Goal: Complete application form

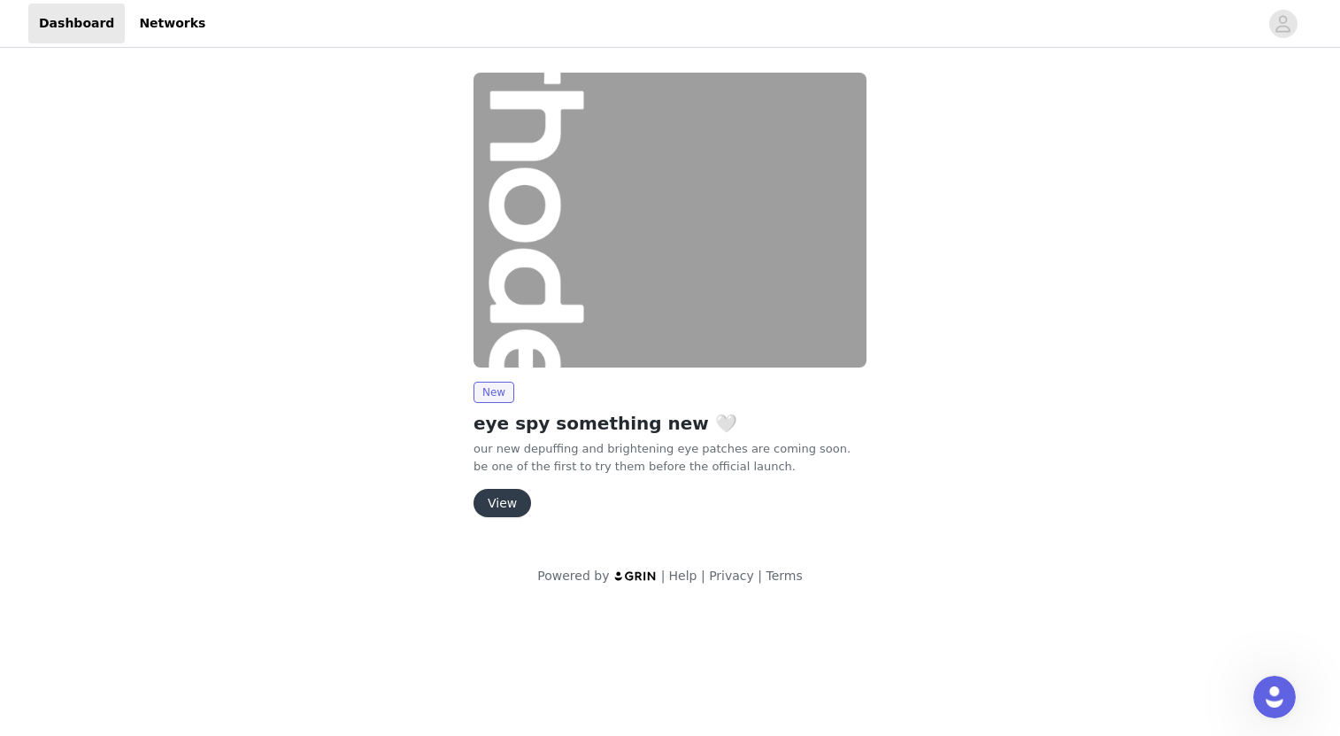
click at [514, 506] on button "View" at bounding box center [503, 503] width 58 height 28
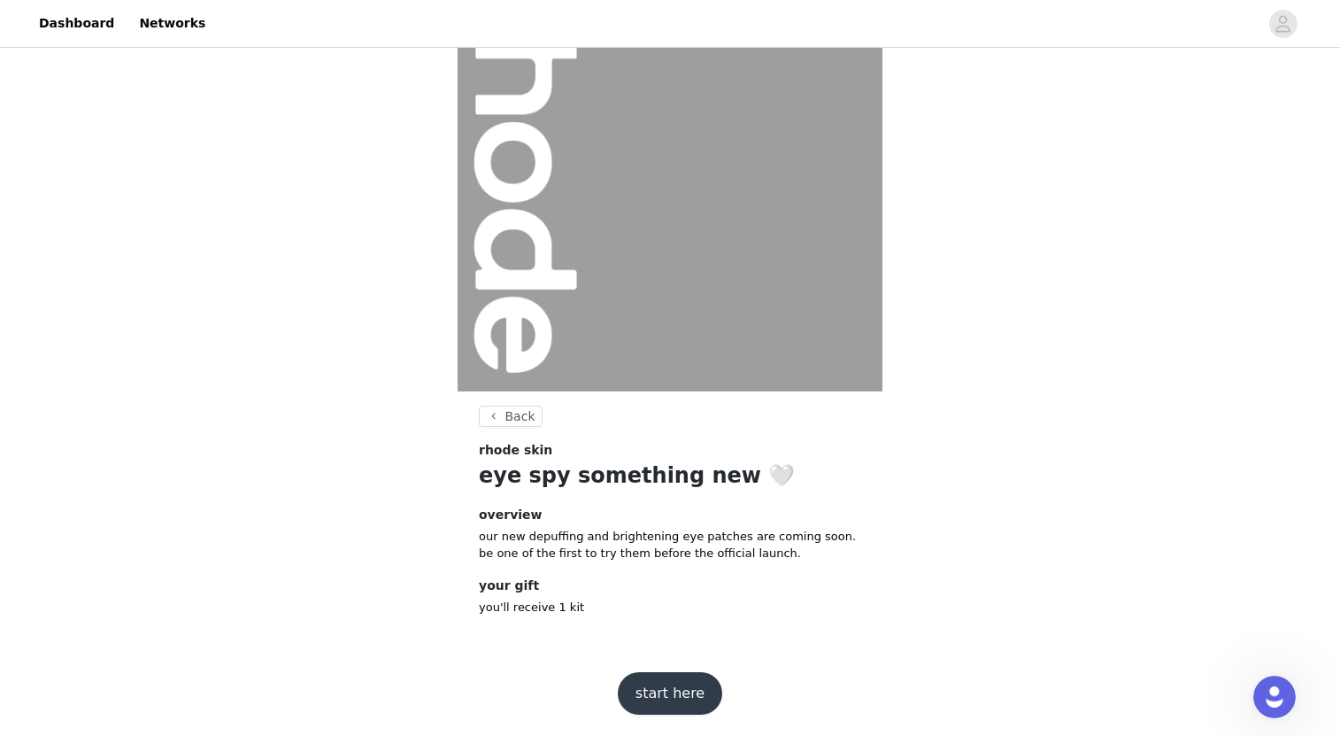
scroll to position [85, 0]
click at [669, 687] on button "start here" at bounding box center [670, 694] width 104 height 42
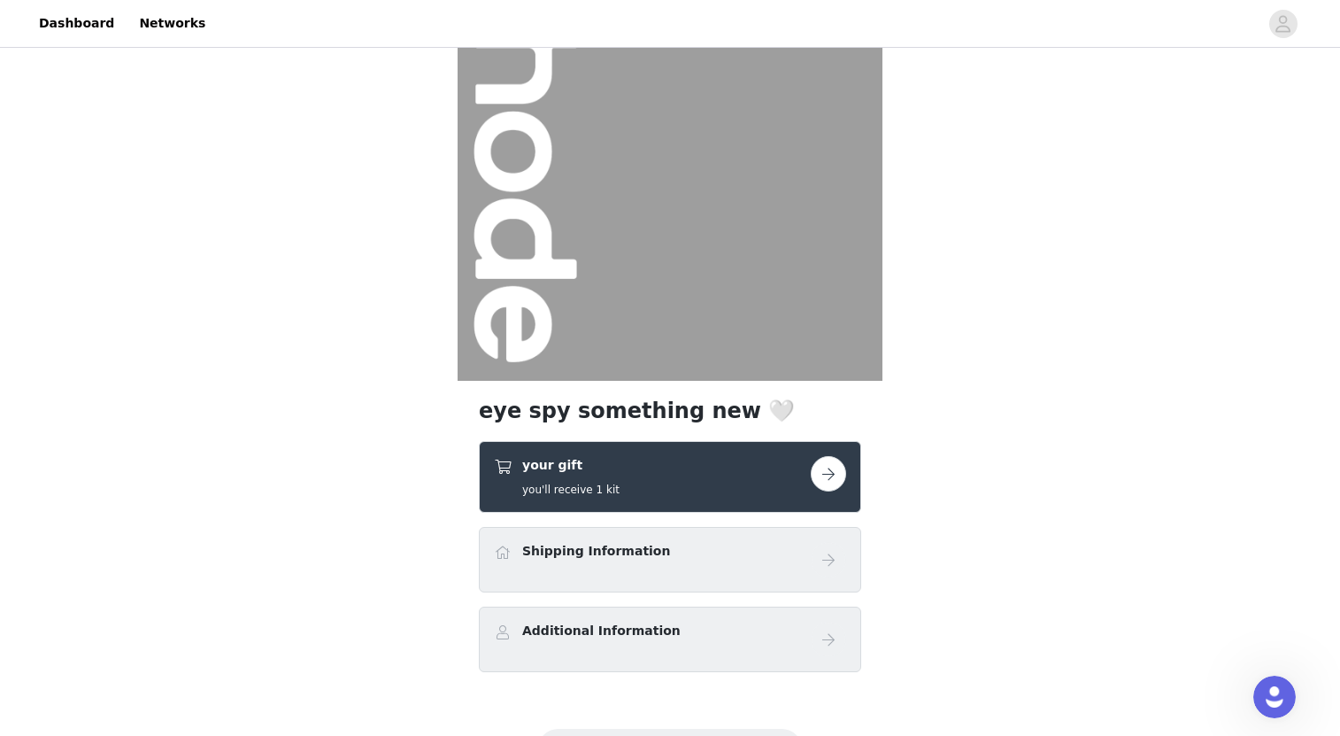
scroll to position [112, 0]
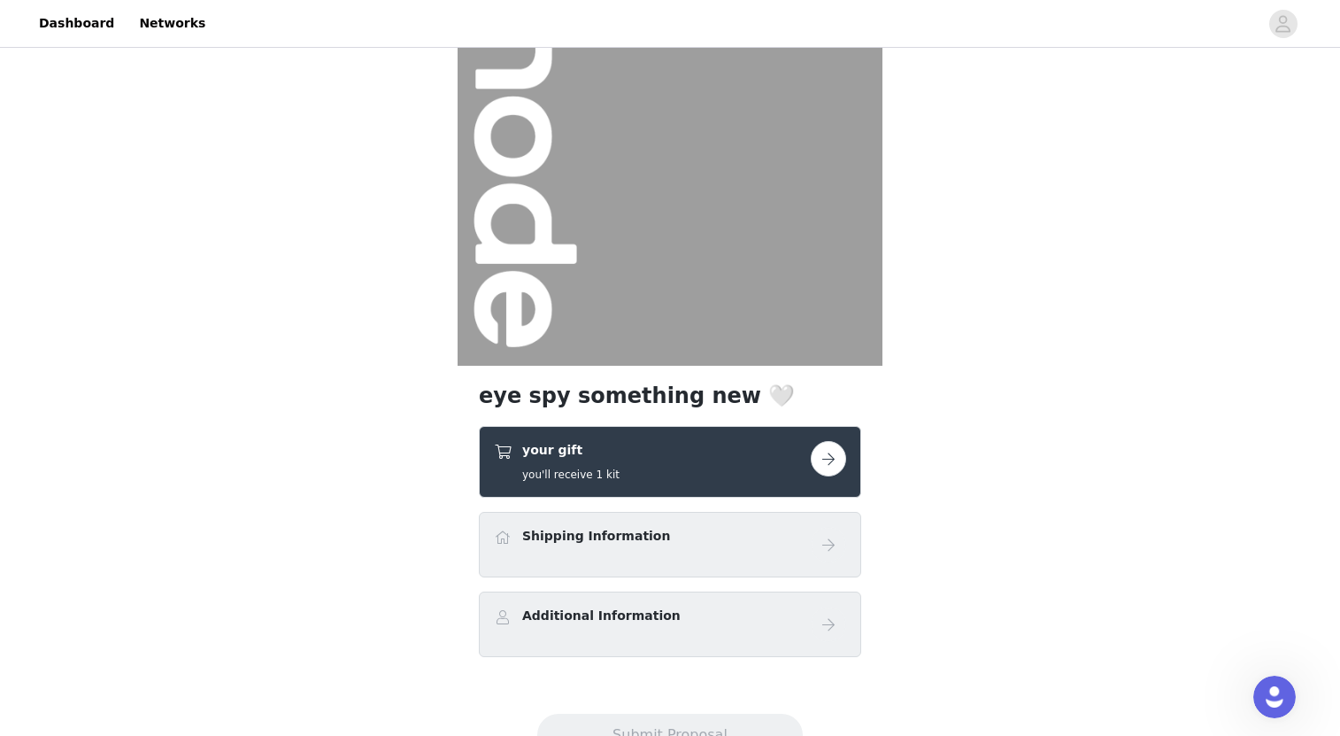
click at [837, 457] on button "button" at bounding box center [828, 458] width 35 height 35
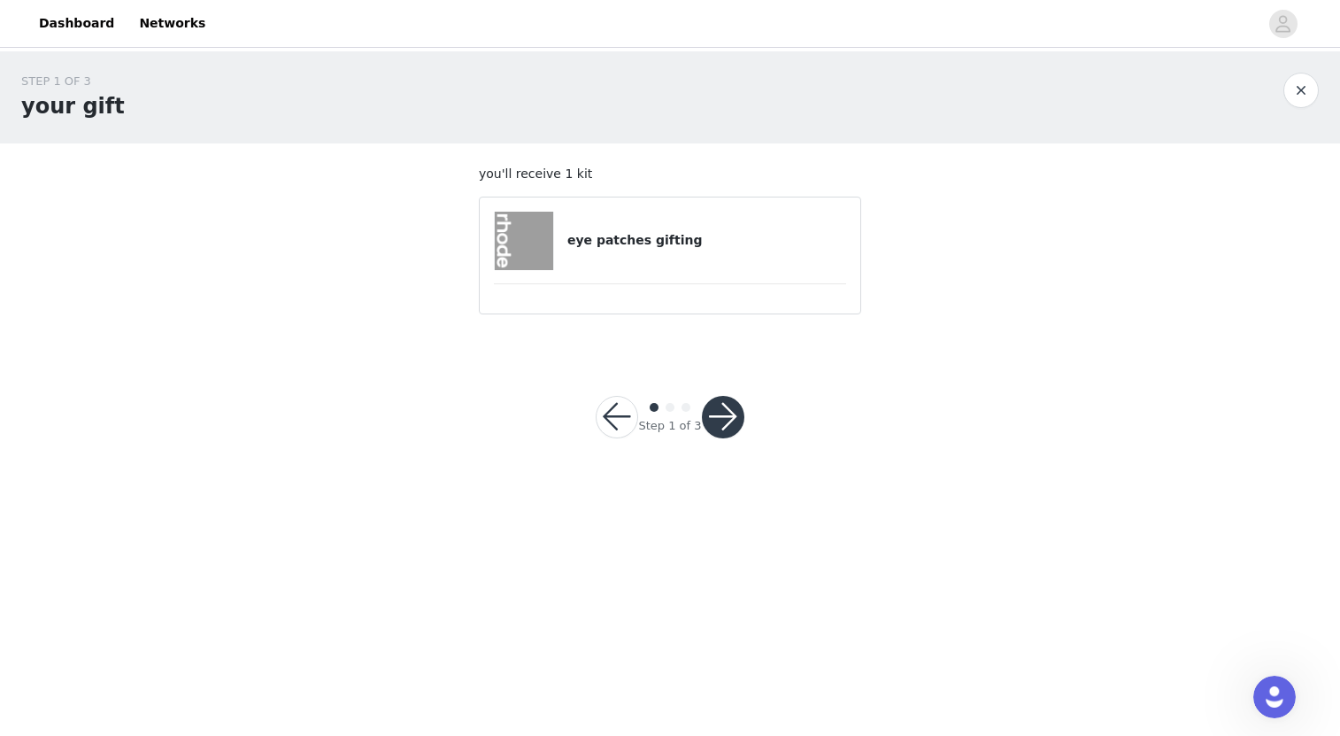
click at [722, 415] on button "button" at bounding box center [723, 417] width 42 height 42
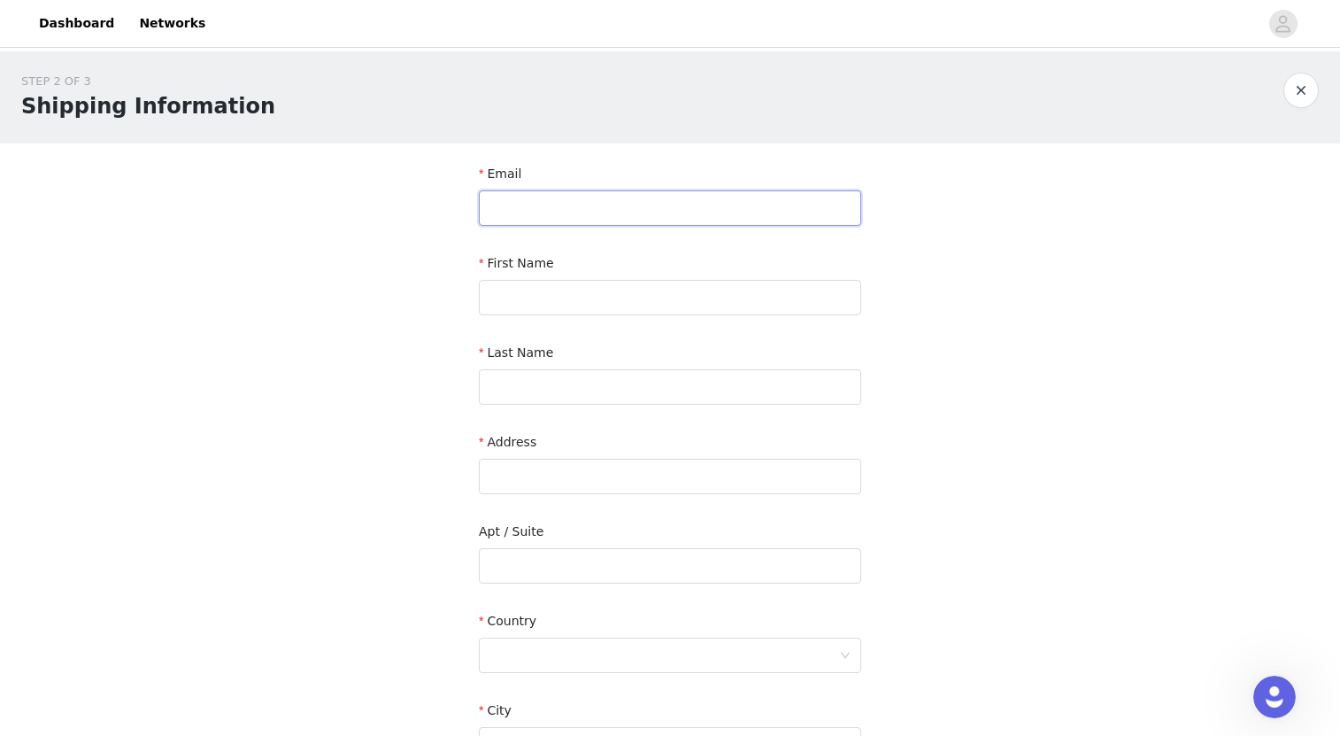
type input "[EMAIL_ADDRESS][DOMAIN_NAME]"
click at [837, 297] on input "text" at bounding box center [670, 297] width 382 height 35
type input "[GEOGRAPHIC_DATA]"
type input "[PERSON_NAME]"
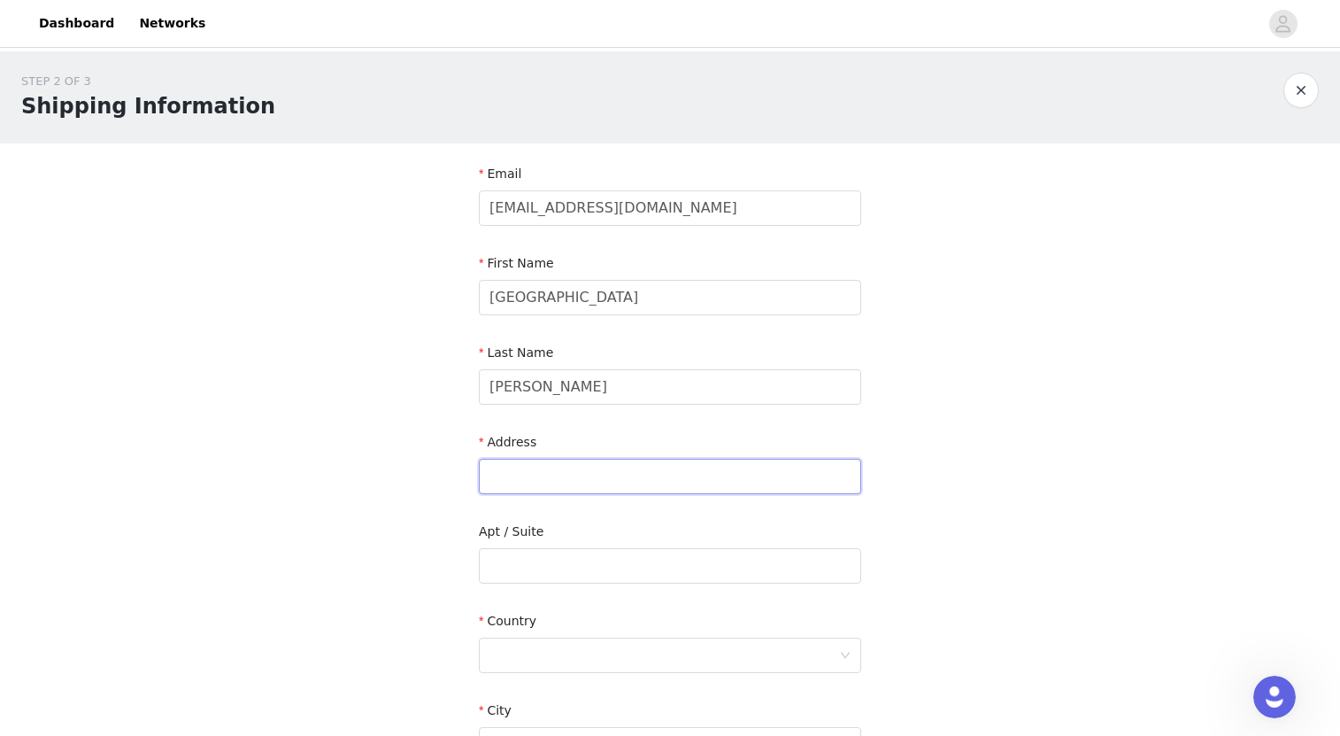
type input "[STREET_ADDRESS][PERSON_NAME]"
type input "[GEOGRAPHIC_DATA]"
type input "30339"
drag, startPoint x: 645, startPoint y: 475, endPoint x: 776, endPoint y: 490, distance: 132.0
type input "[STREET_ADDRESS][PERSON_NAME]"
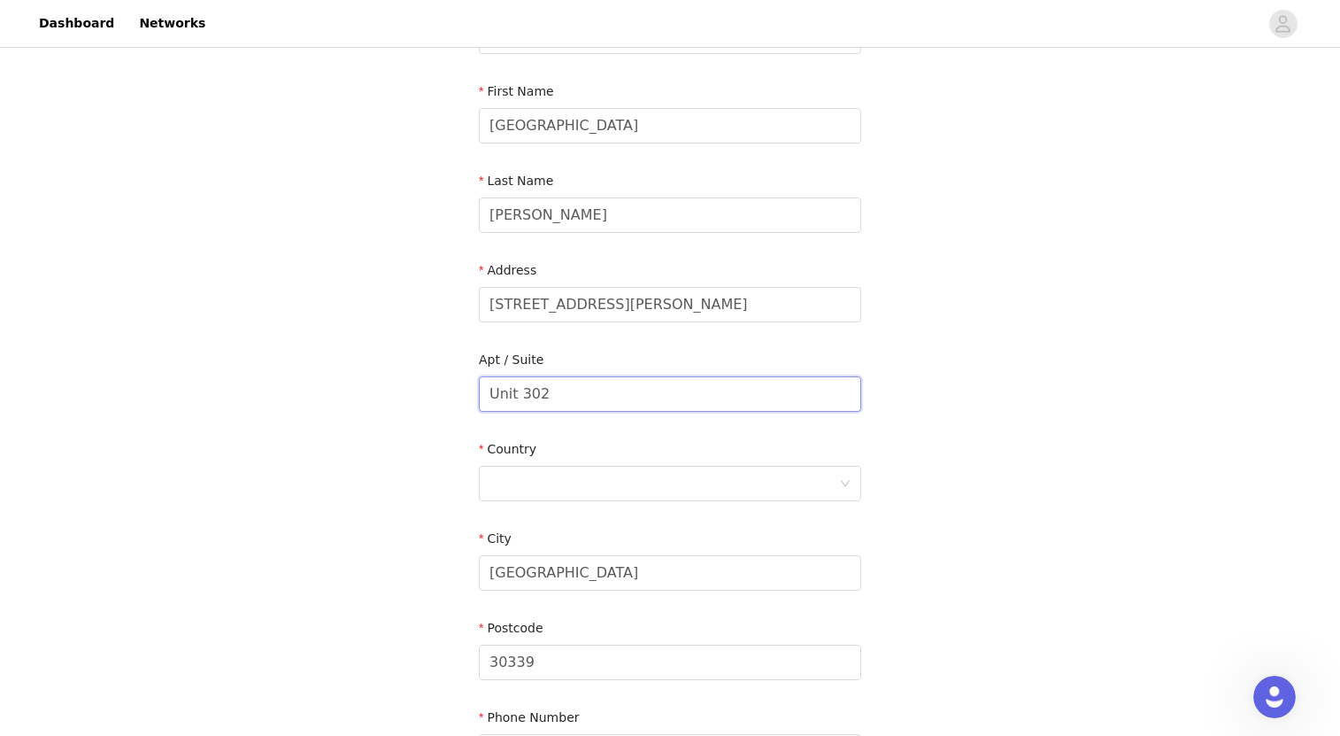
scroll to position [179, 0]
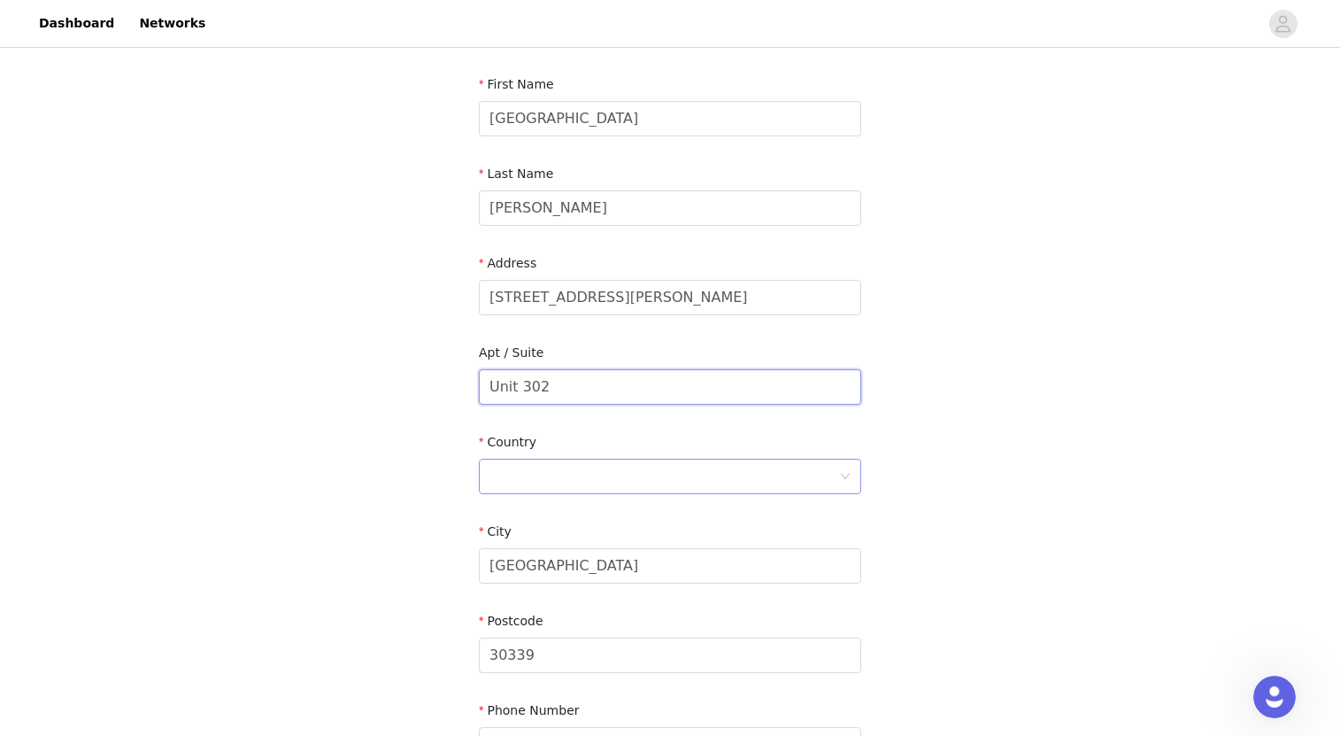
type input "Unit 302"
click at [784, 477] on div at bounding box center [665, 476] width 350 height 34
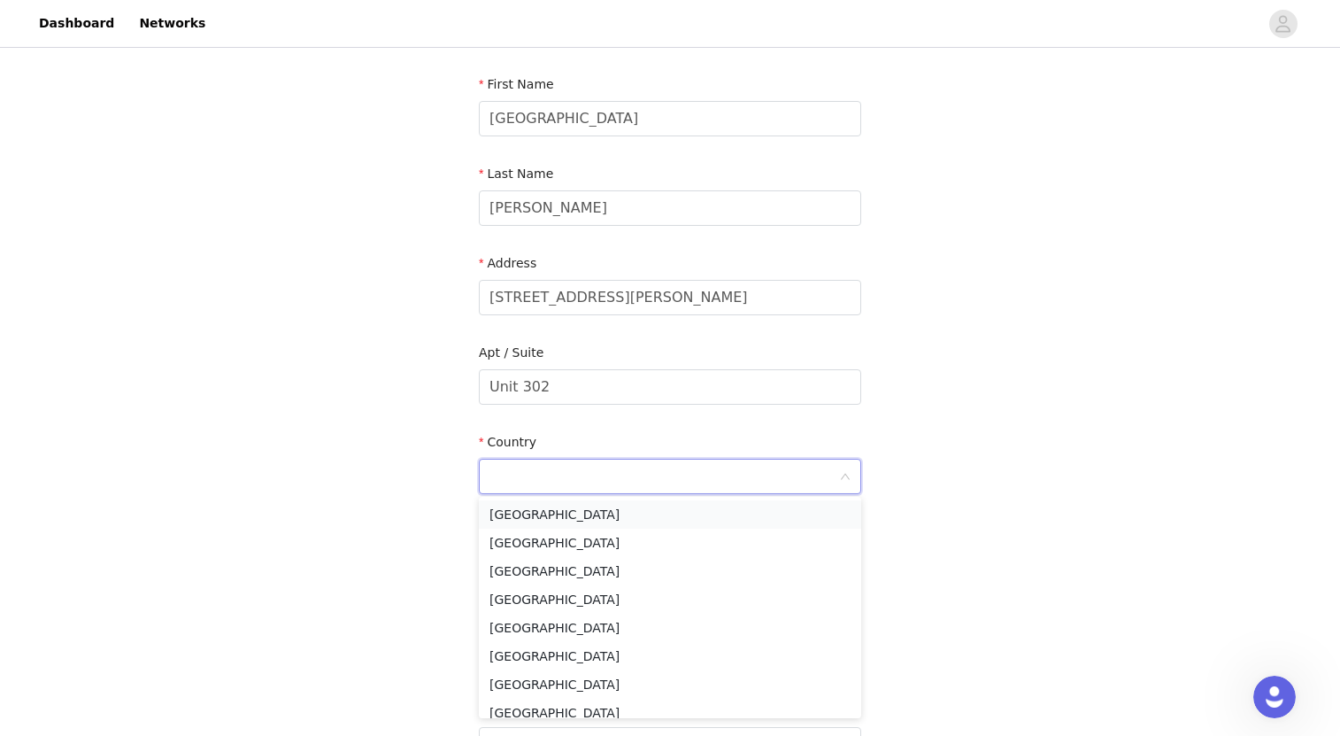
click at [756, 519] on li "[GEOGRAPHIC_DATA]" at bounding box center [670, 514] width 382 height 28
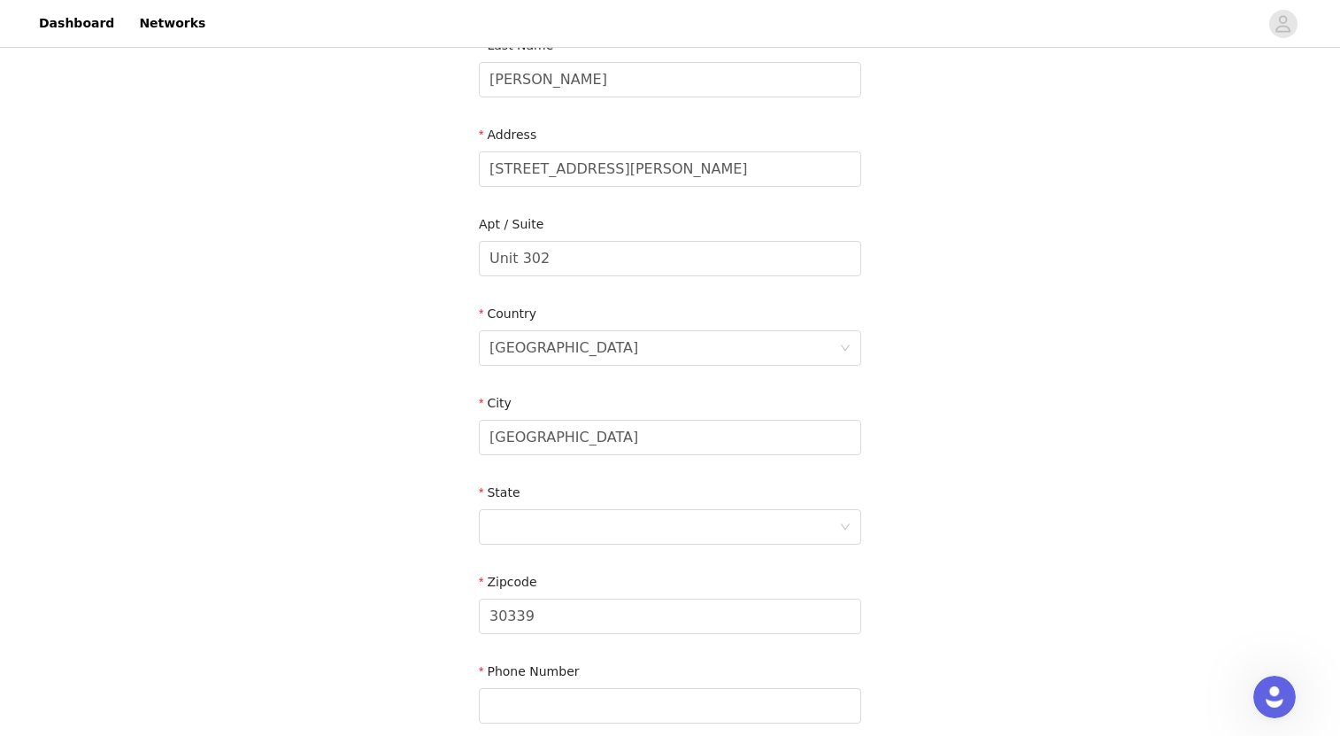
scroll to position [335, 0]
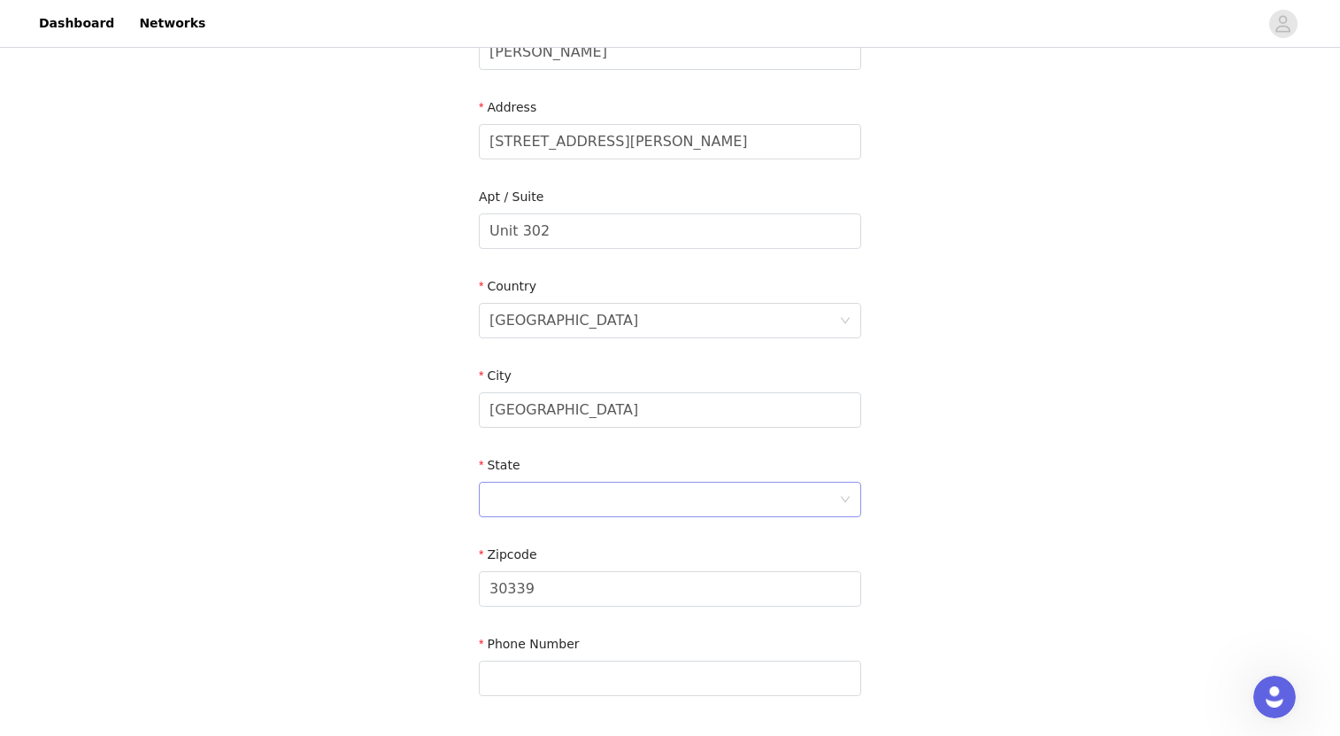
click at [745, 492] on div at bounding box center [665, 499] width 350 height 34
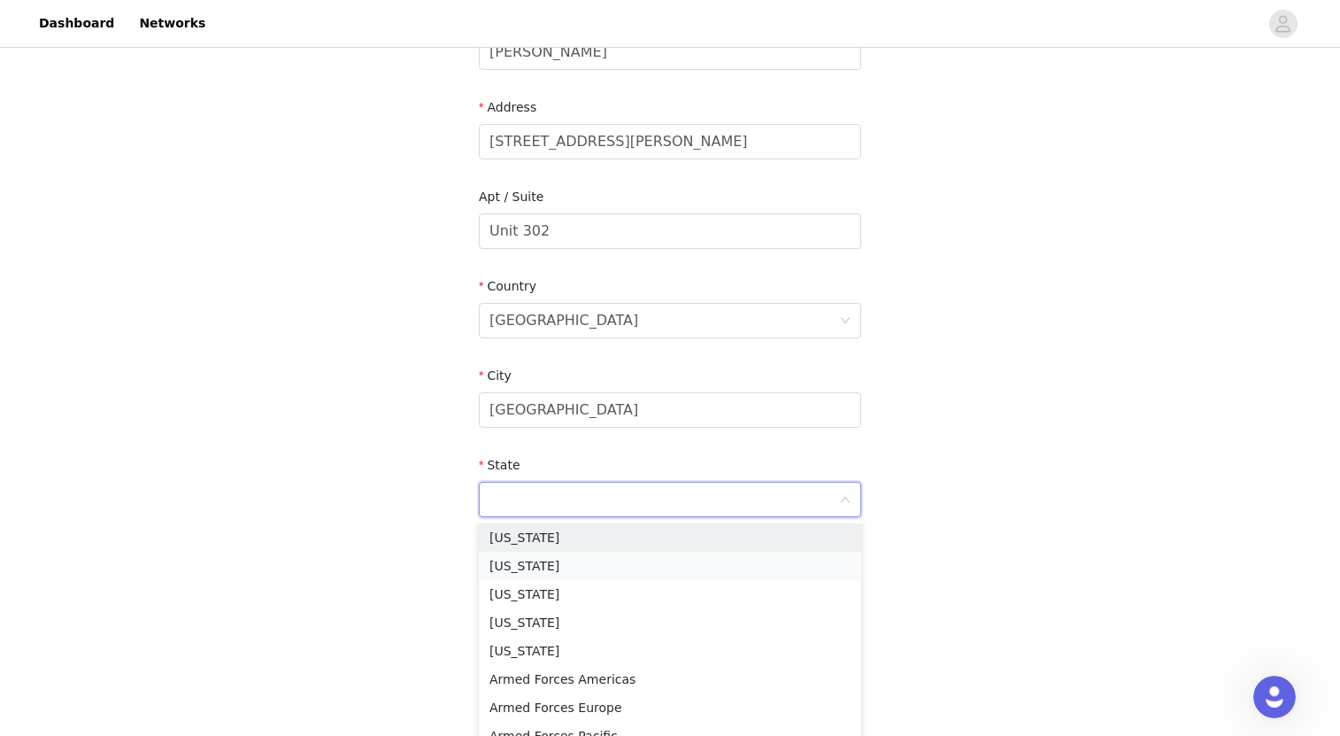
type input "g"
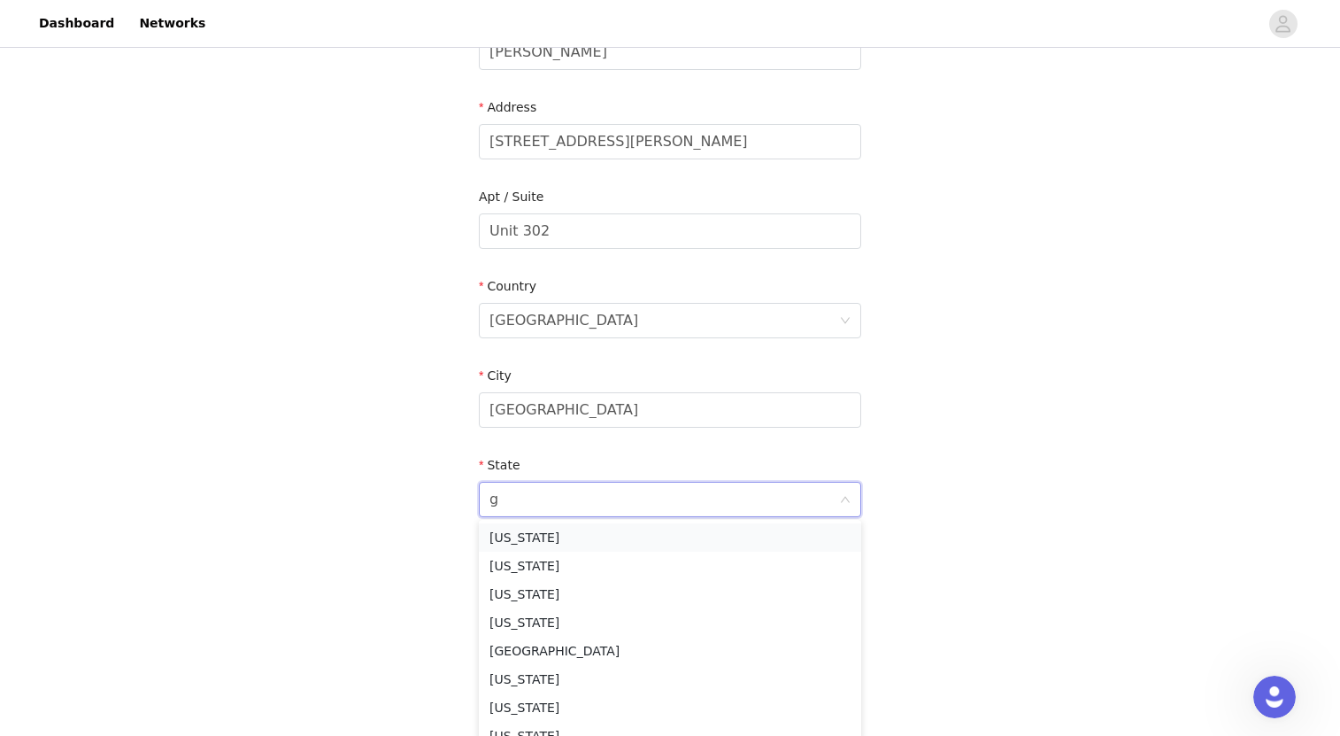
click at [708, 538] on li "[US_STATE]" at bounding box center [670, 537] width 382 height 28
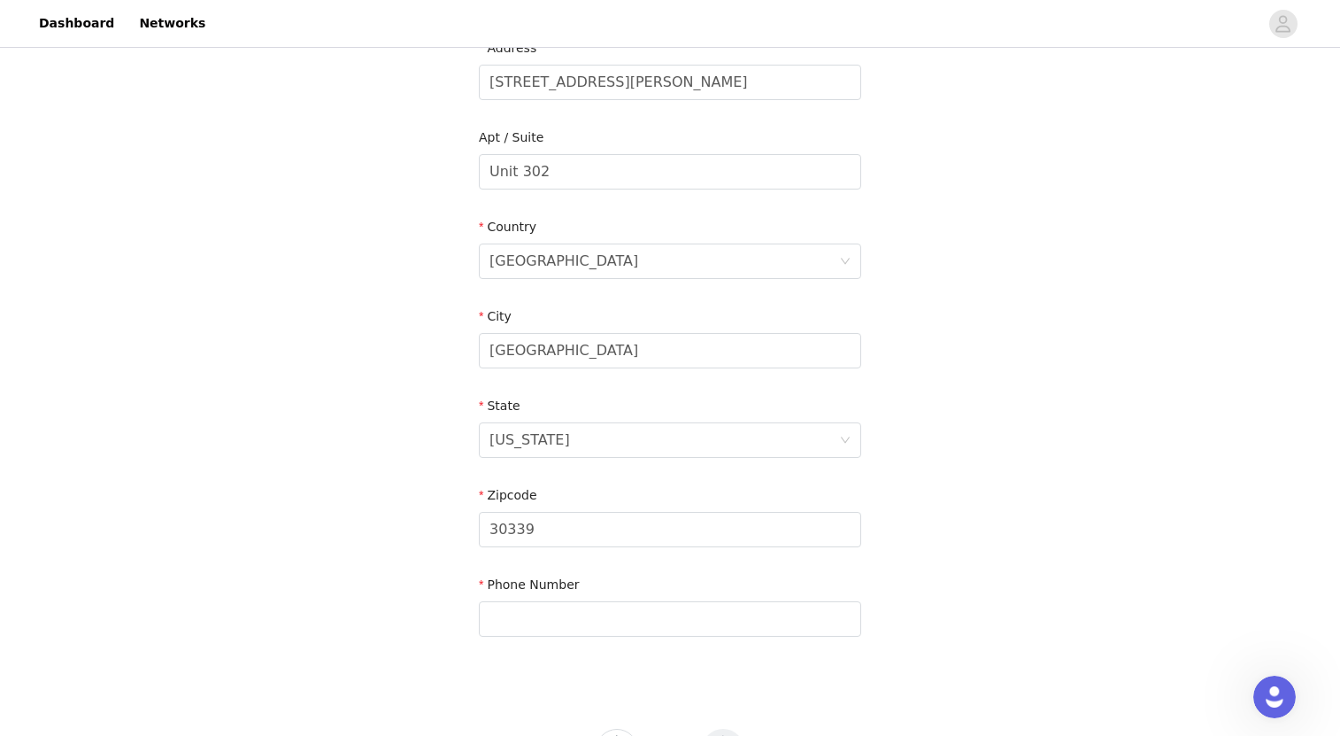
scroll to position [419, 0]
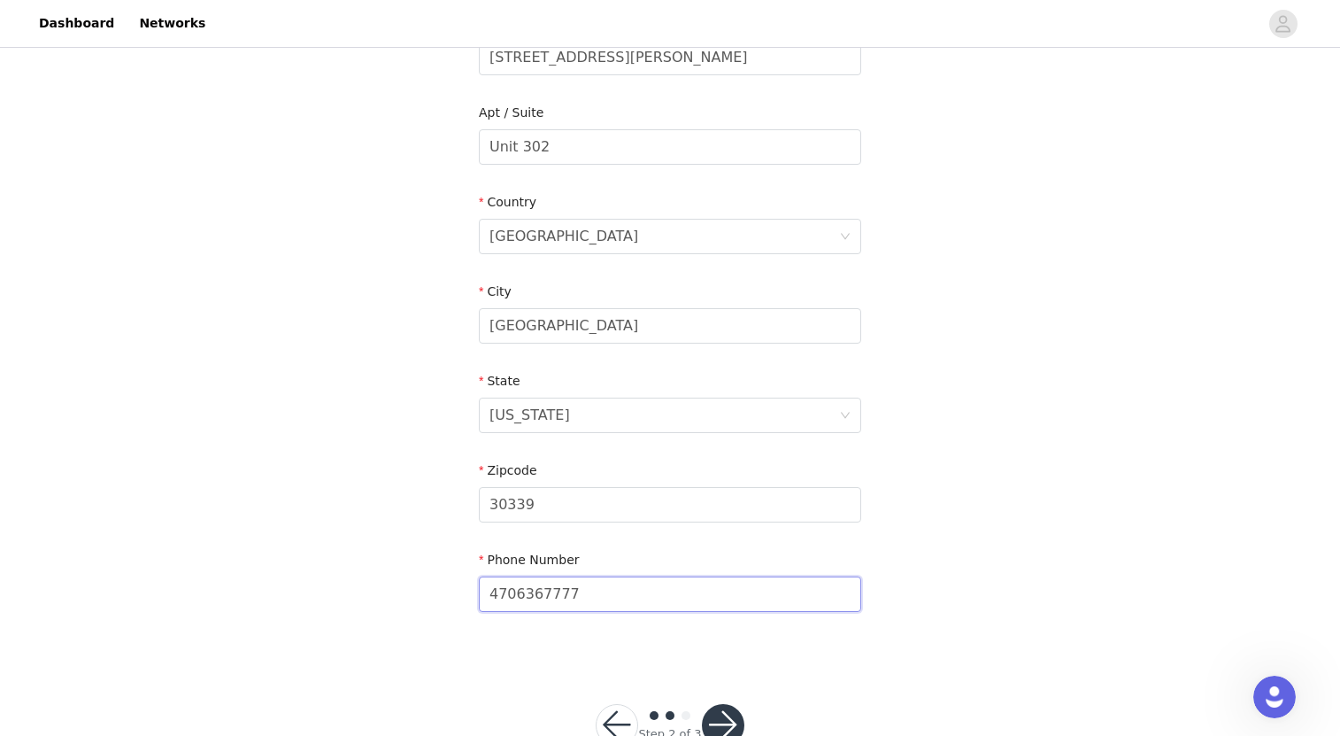
type input "4706367777"
click at [729, 712] on button "button" at bounding box center [723, 725] width 42 height 42
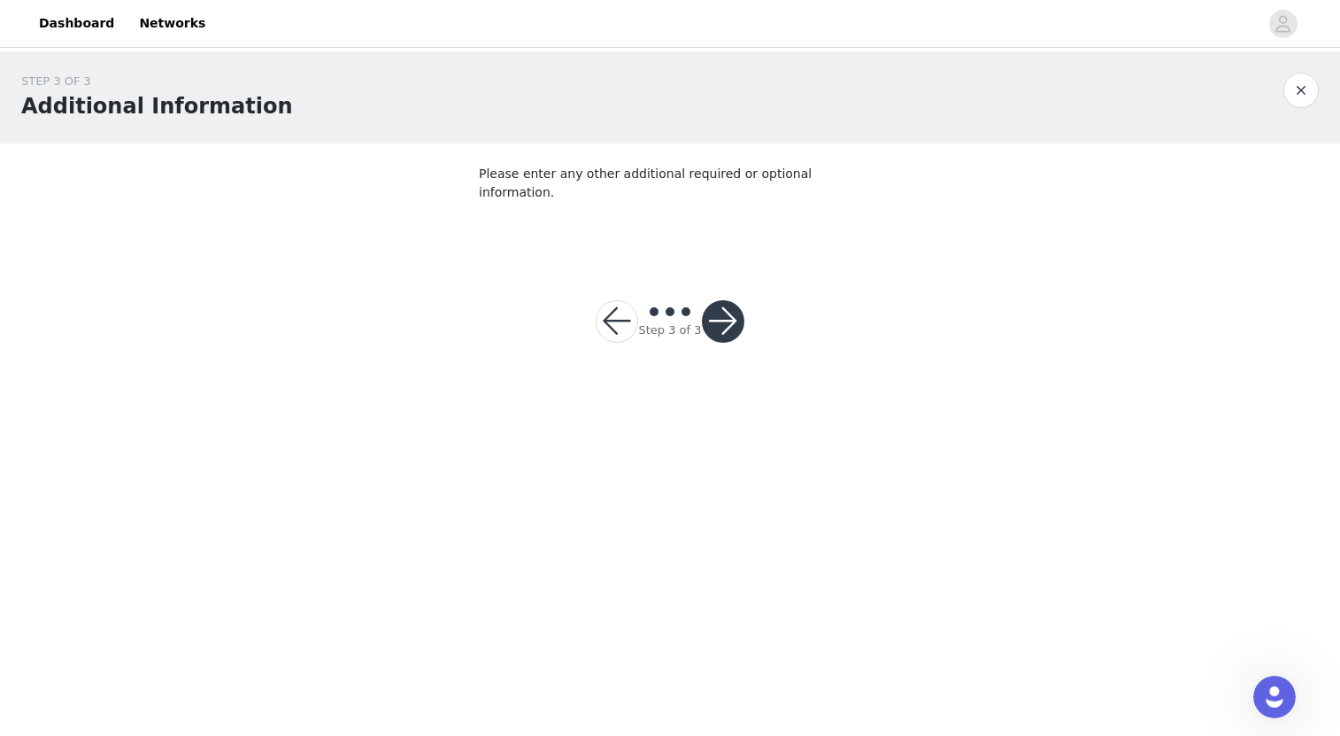
click at [709, 307] on button "button" at bounding box center [723, 321] width 42 height 42
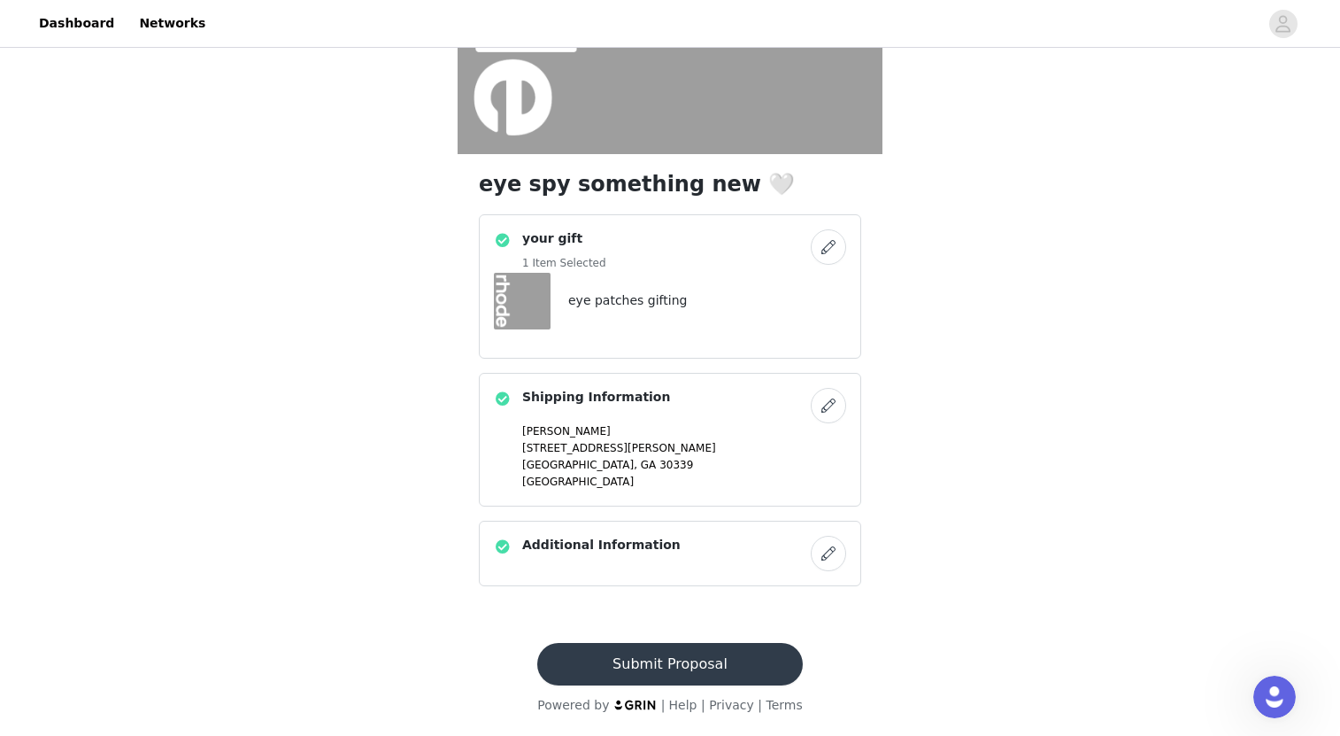
scroll to position [323, 0]
click at [607, 656] on button "Submit Proposal" at bounding box center [669, 664] width 265 height 42
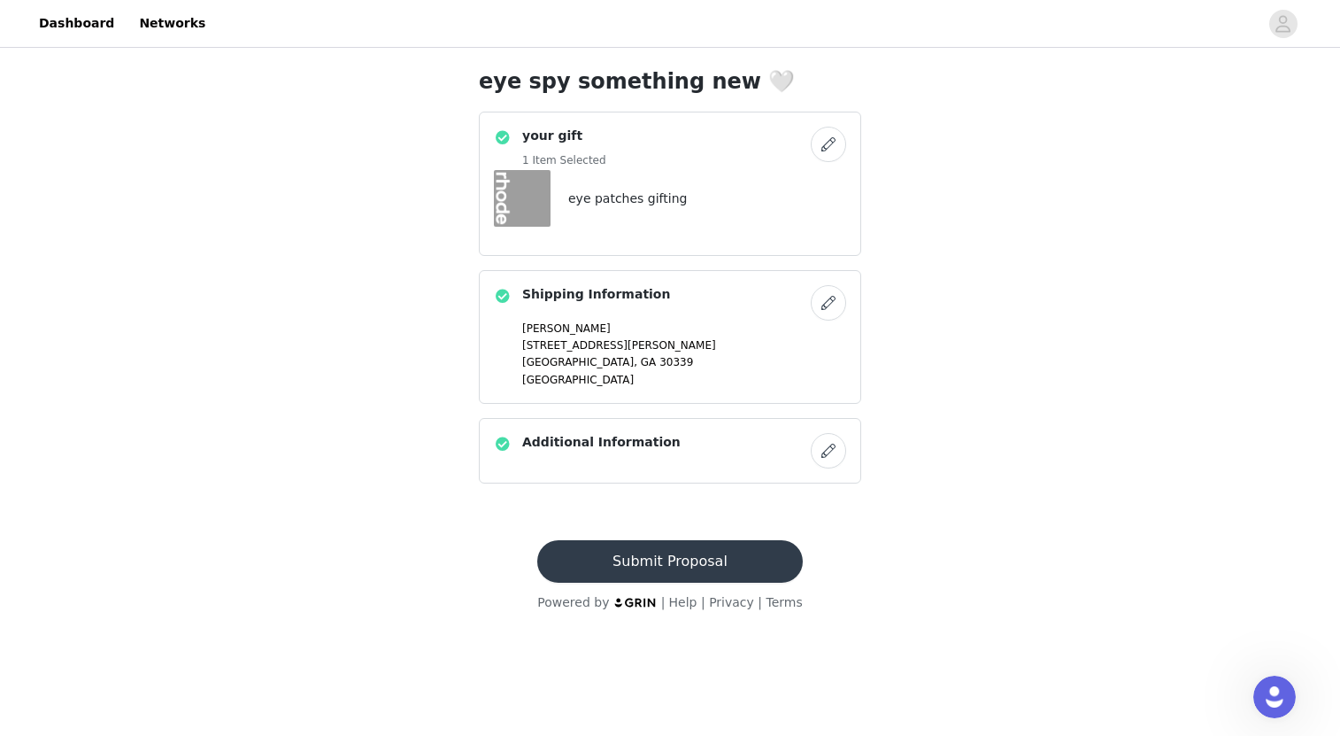
scroll to position [0, 0]
